Goal: Transaction & Acquisition: Purchase product/service

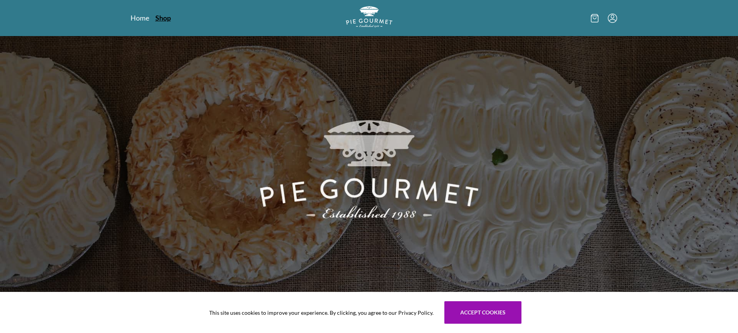
click at [163, 18] on link "Shop" at bounding box center [163, 17] width 16 height 9
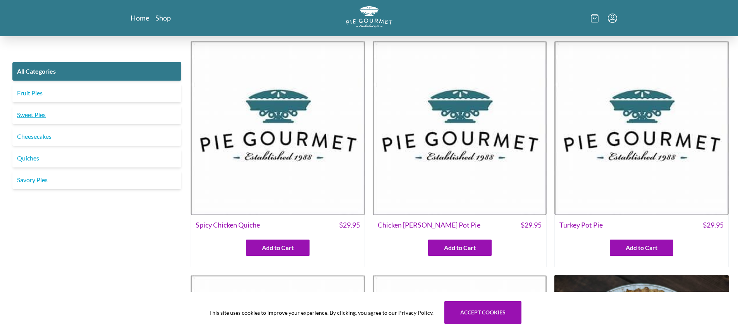
click at [32, 116] on link "Sweet Pies" at bounding box center [96, 114] width 169 height 19
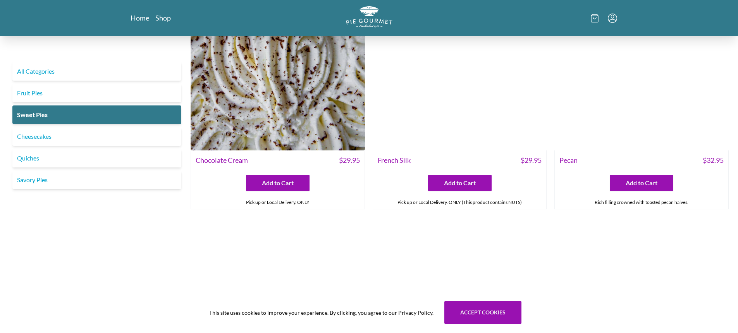
scroll to position [233, 0]
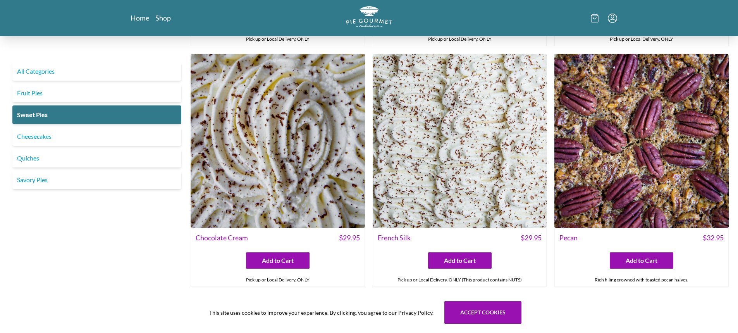
click at [475, 164] on img at bounding box center [460, 141] width 174 height 174
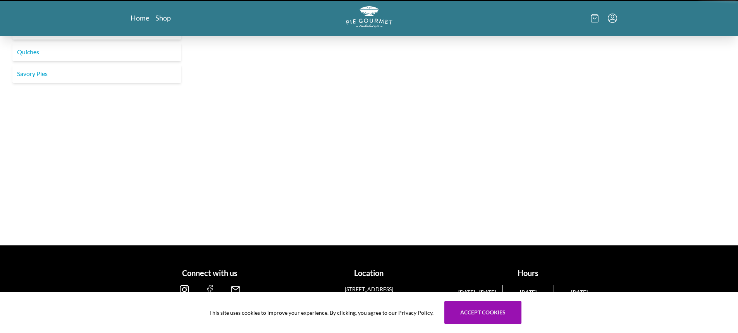
scroll to position [153, 0]
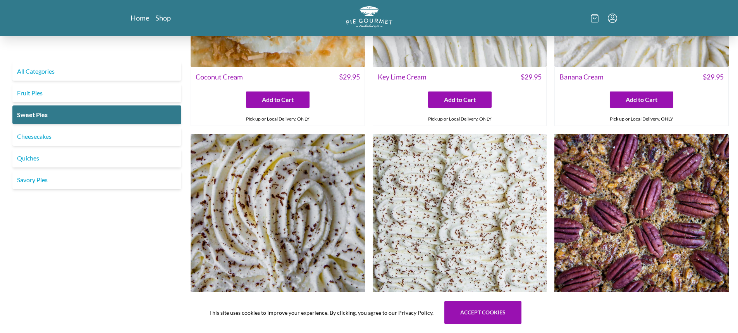
click at [465, 197] on img at bounding box center [460, 221] width 174 height 174
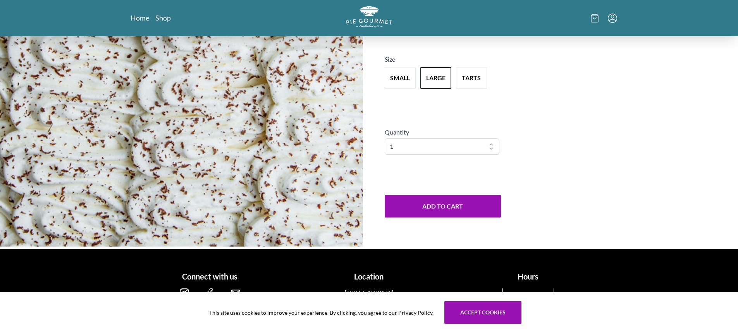
scroll to position [148, 0]
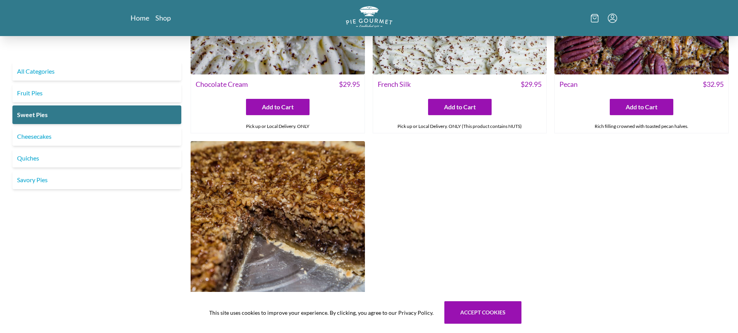
scroll to position [385, 0]
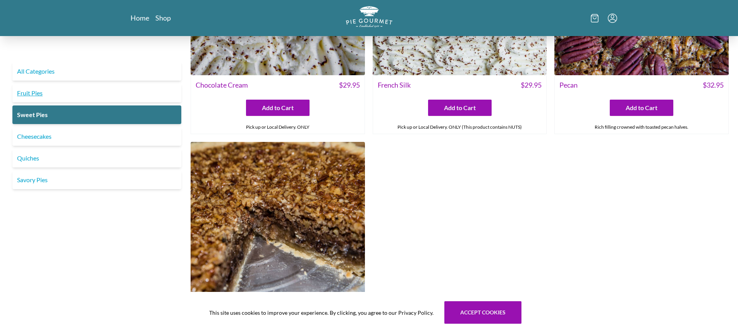
click at [38, 93] on link "Fruit Pies" at bounding box center [96, 93] width 169 height 19
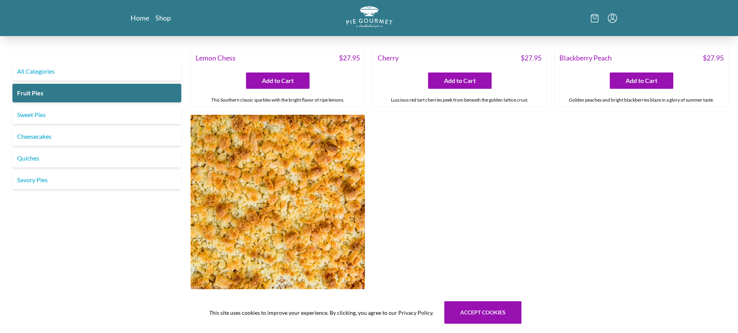
scroll to position [504, 0]
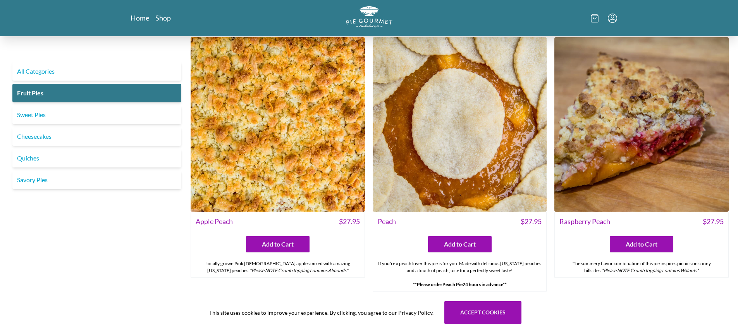
click at [323, 175] on img at bounding box center [278, 124] width 174 height 174
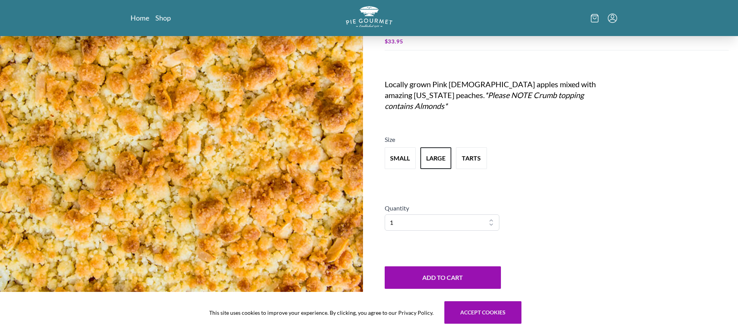
scroll to position [148, 0]
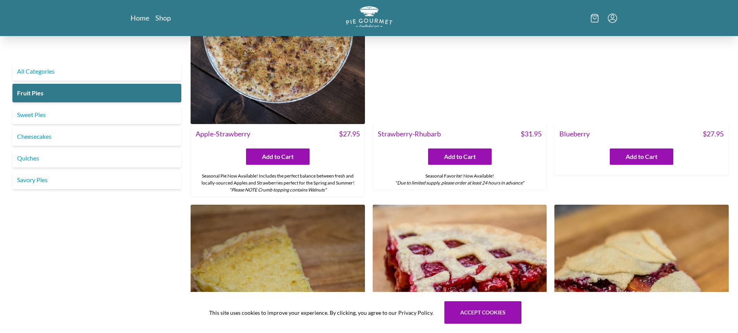
scroll to position [39, 0]
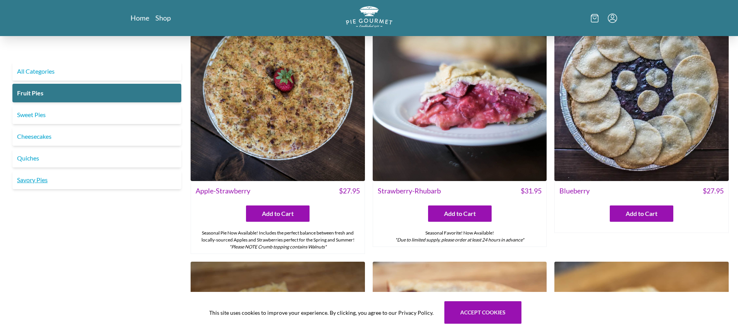
click at [82, 180] on link "Savory Pies" at bounding box center [96, 180] width 169 height 19
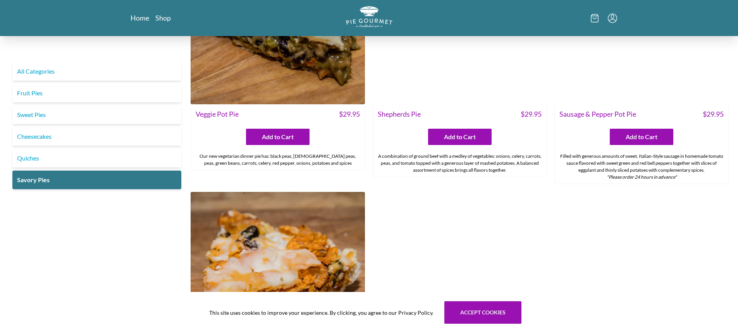
scroll to position [349, 0]
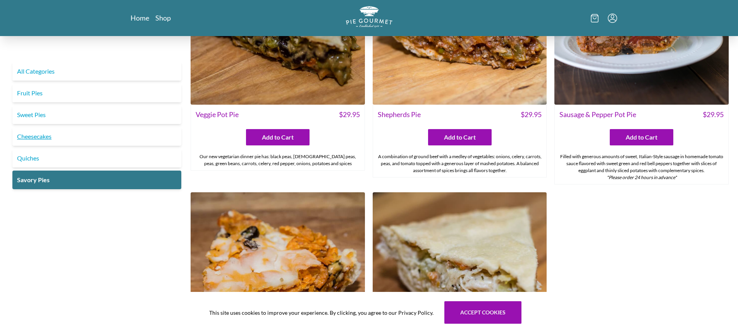
click at [72, 138] on link "Cheesecakes" at bounding box center [96, 136] width 169 height 19
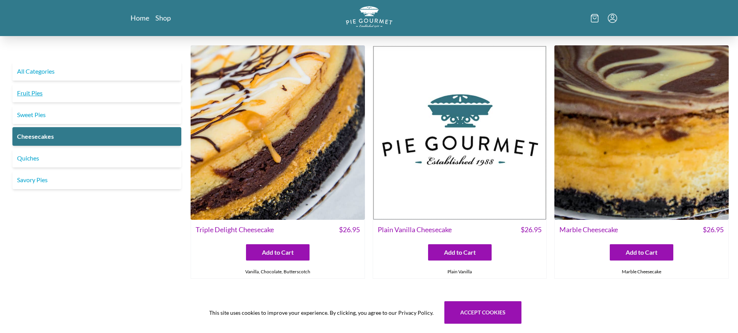
click at [28, 89] on link "Fruit Pies" at bounding box center [96, 93] width 169 height 19
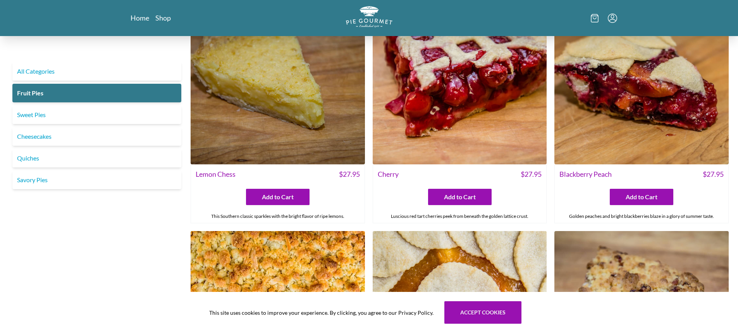
scroll to position [465, 0]
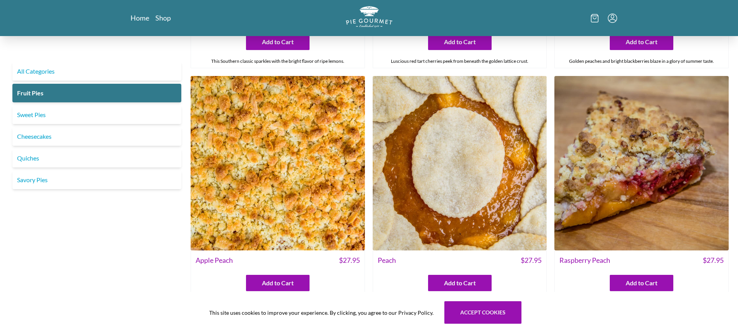
click at [495, 190] on img at bounding box center [460, 163] width 174 height 174
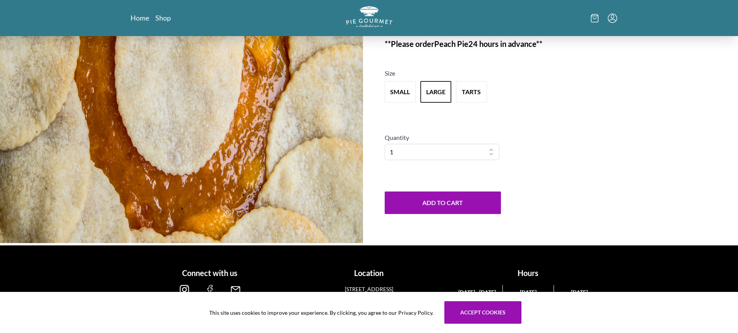
scroll to position [148, 0]
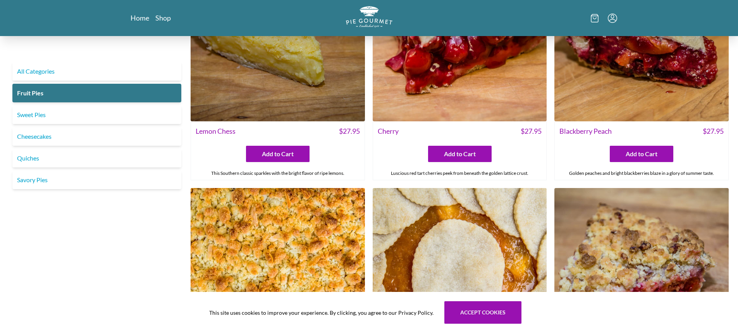
scroll to position [349, 0]
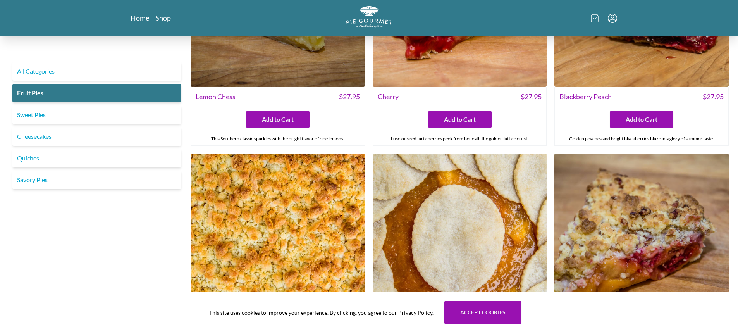
click at [481, 200] on img at bounding box center [460, 241] width 174 height 174
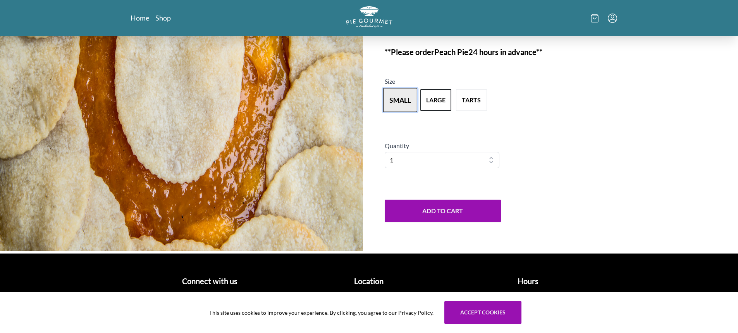
click at [399, 97] on button "small" at bounding box center [400, 100] width 34 height 24
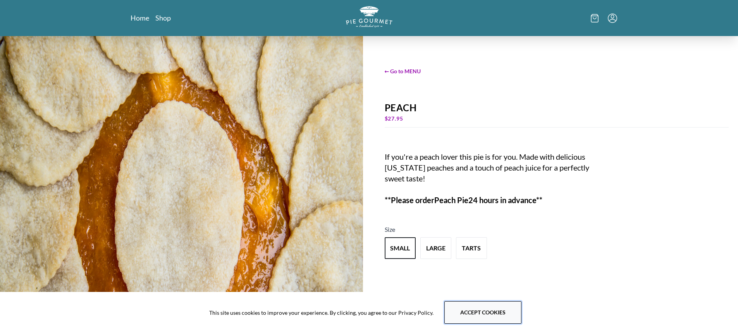
click at [483, 312] on button "Accept cookies" at bounding box center [483, 312] width 77 height 22
